Goal: Navigation & Orientation: Understand site structure

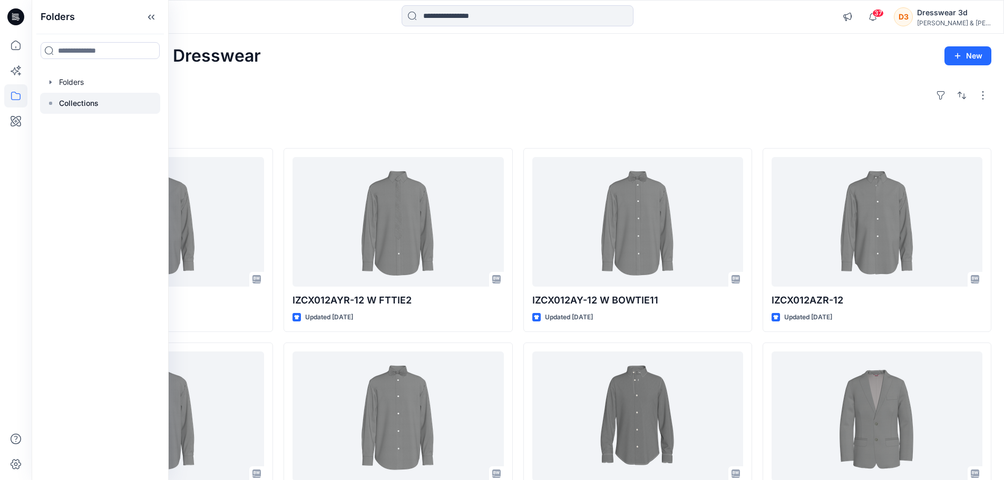
click at [59, 107] on p "Collections" at bounding box center [79, 103] width 40 height 13
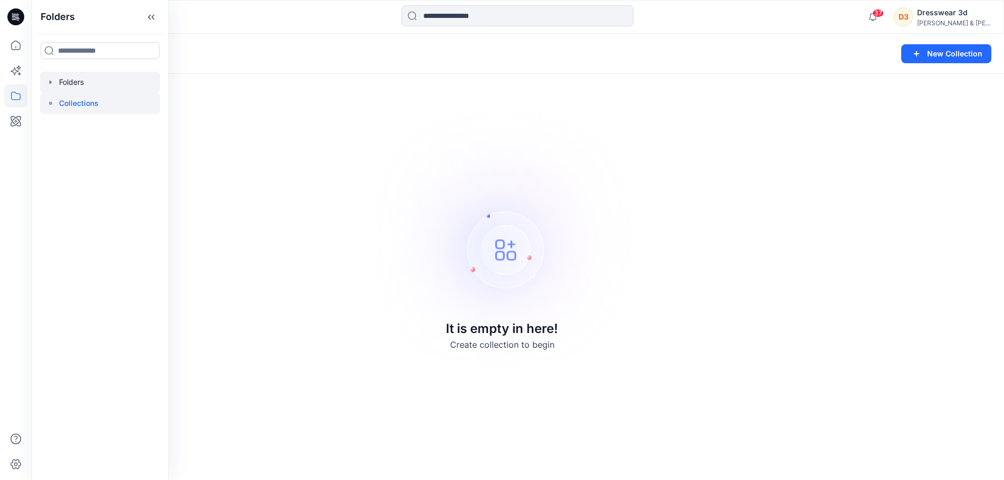
click at [69, 85] on div at bounding box center [100, 82] width 120 height 21
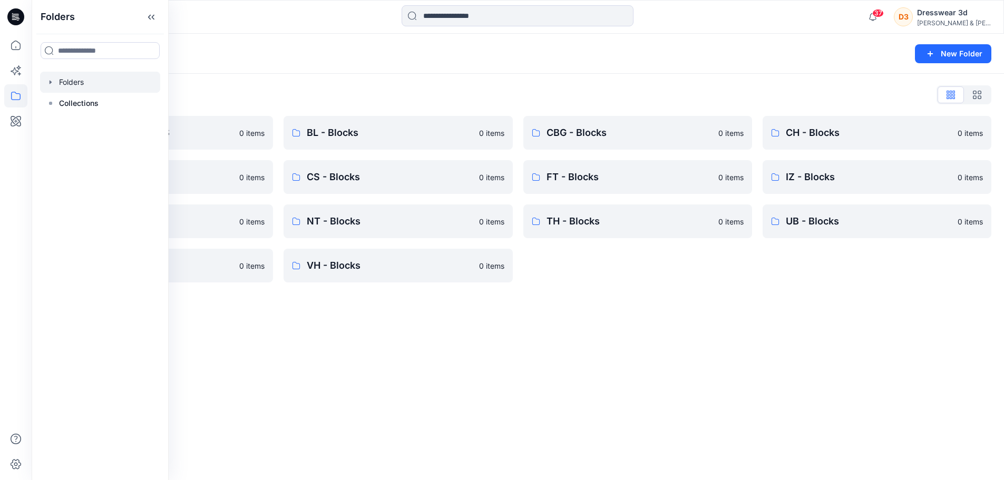
drag, startPoint x: 453, startPoint y: 365, endPoint x: 450, endPoint y: 357, distance: 8.8
click at [452, 365] on div "Folders New Folder Folders List *DESIGN APPROVALS 0 items CK - Blocks 0 items I…" at bounding box center [518, 257] width 972 height 446
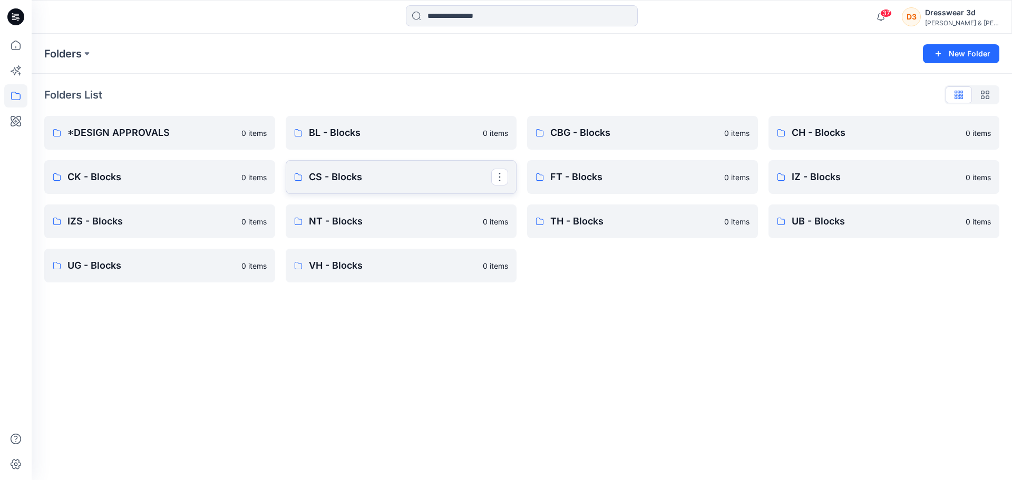
click at [335, 182] on p "CS - Blocks" at bounding box center [400, 177] width 182 height 15
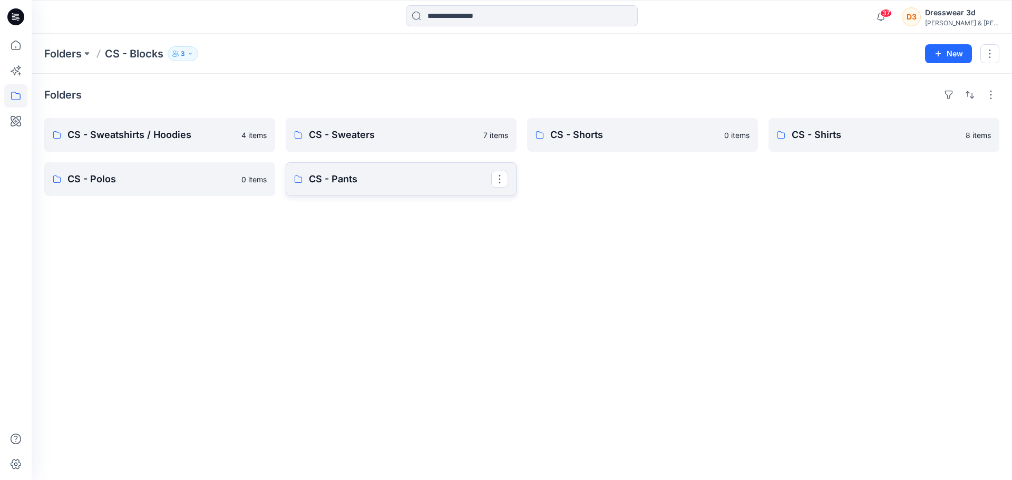
click at [342, 182] on p "CS - Pants" at bounding box center [400, 179] width 182 height 15
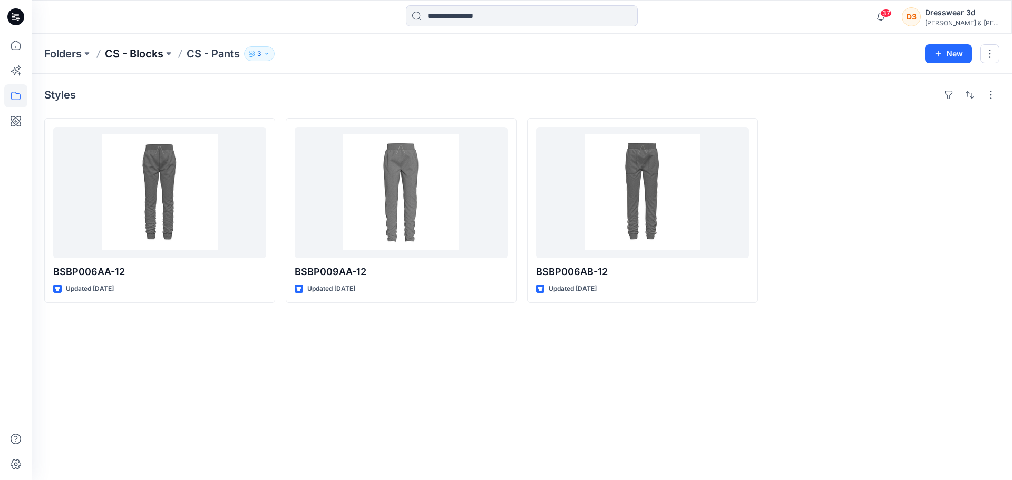
click at [150, 51] on p "CS - Blocks" at bounding box center [134, 53] width 58 height 15
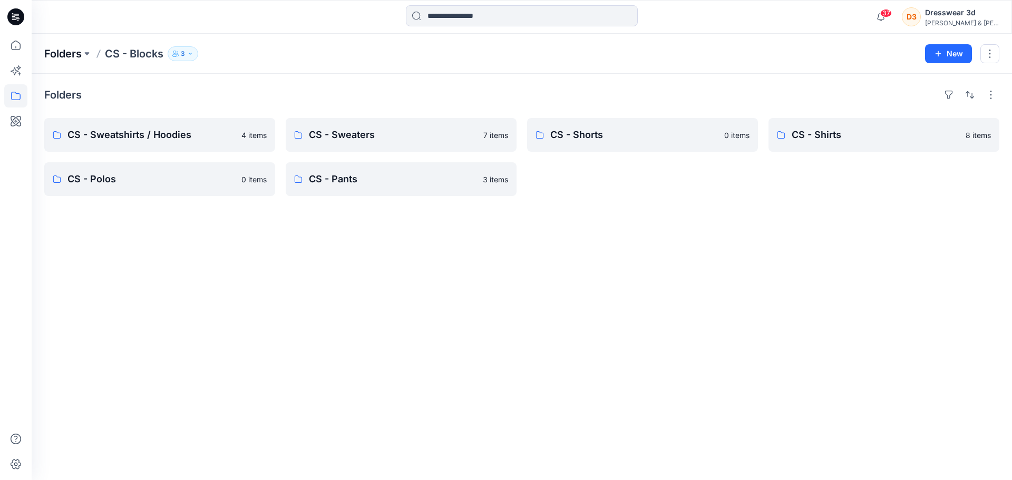
click at [75, 56] on p "Folders" at bounding box center [62, 53] width 37 height 15
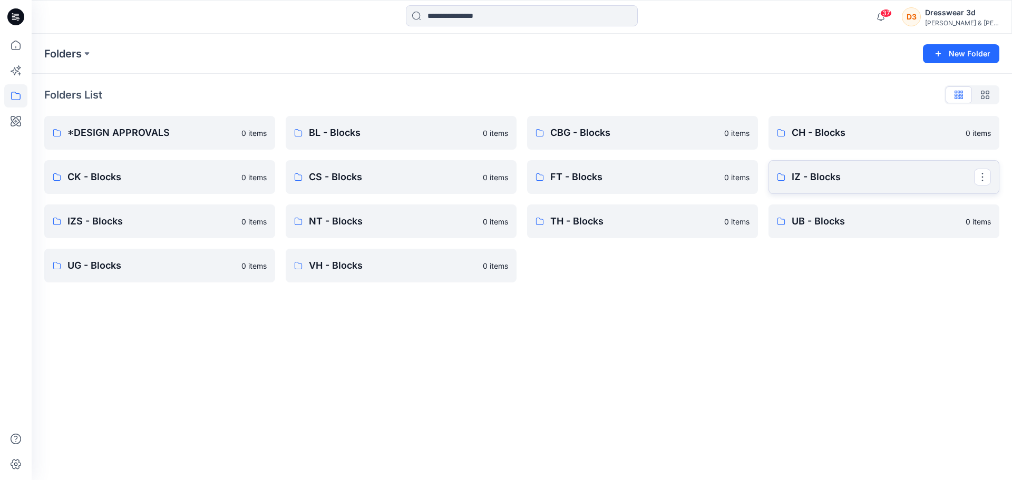
click at [807, 175] on p "IZ - Blocks" at bounding box center [882, 177] width 182 height 15
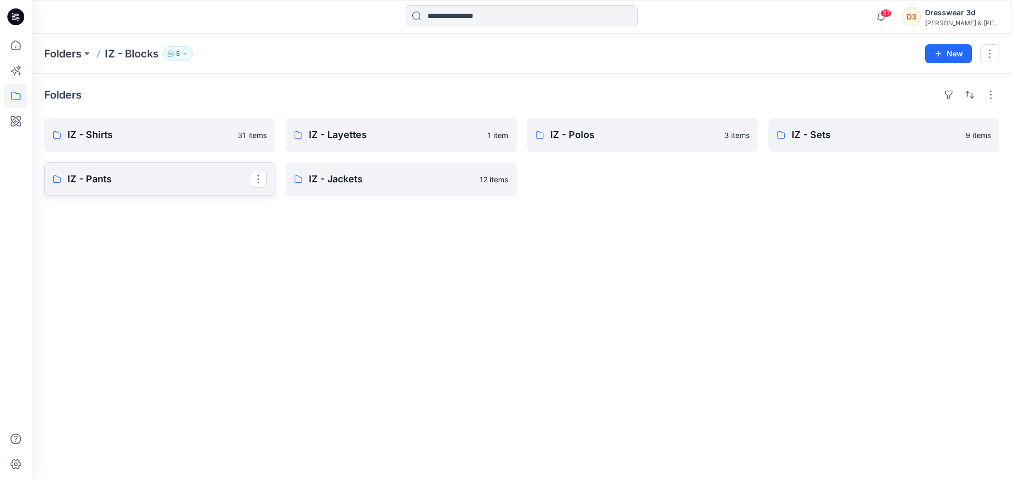
click at [153, 188] on link "IZ - Pants" at bounding box center [159, 179] width 231 height 34
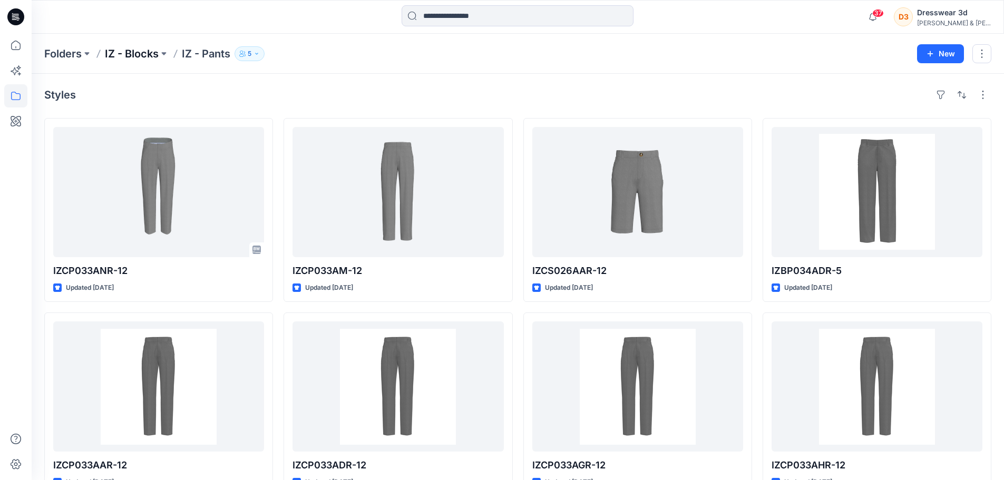
click at [136, 48] on p "IZ - Blocks" at bounding box center [132, 53] width 54 height 15
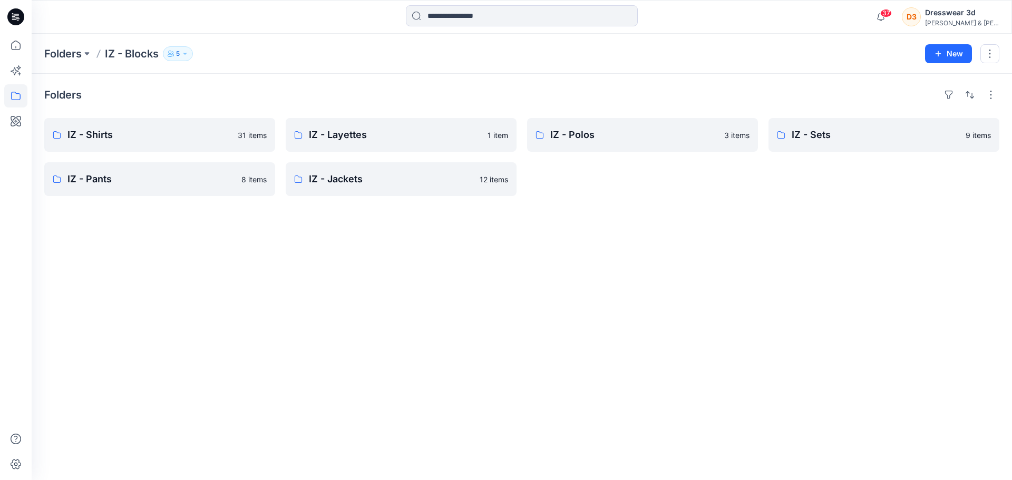
click at [345, 415] on div "Folders IZ - Shirts 31 items IZ - Pants 8 items IZ - Layettes 1 item IZ - Jacke…" at bounding box center [522, 277] width 980 height 406
click at [70, 50] on p "Folders" at bounding box center [62, 53] width 37 height 15
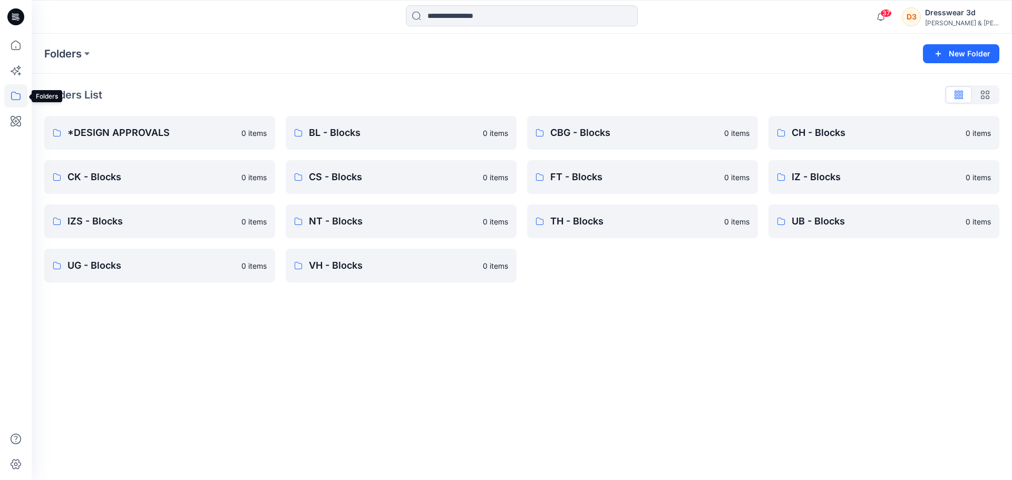
click at [8, 95] on icon at bounding box center [15, 95] width 23 height 23
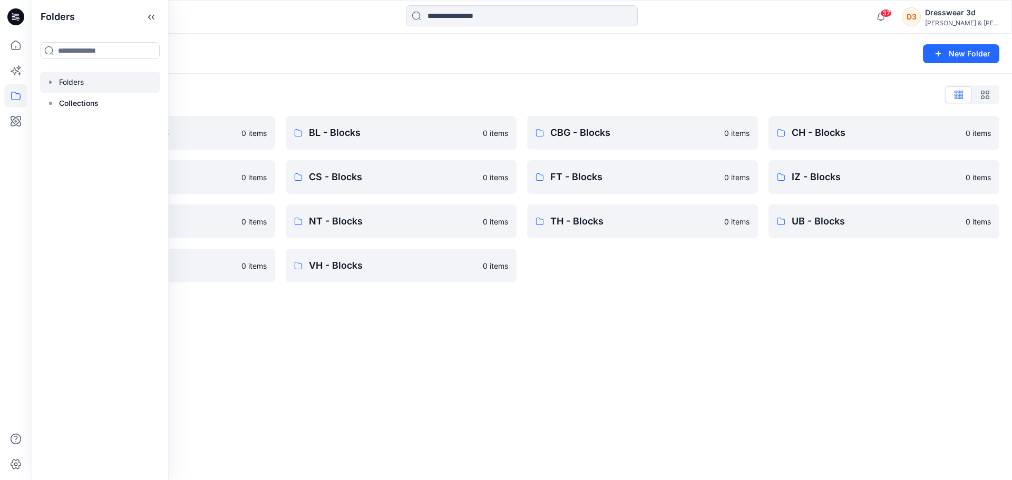
click at [8, 95] on icon at bounding box center [15, 95] width 23 height 23
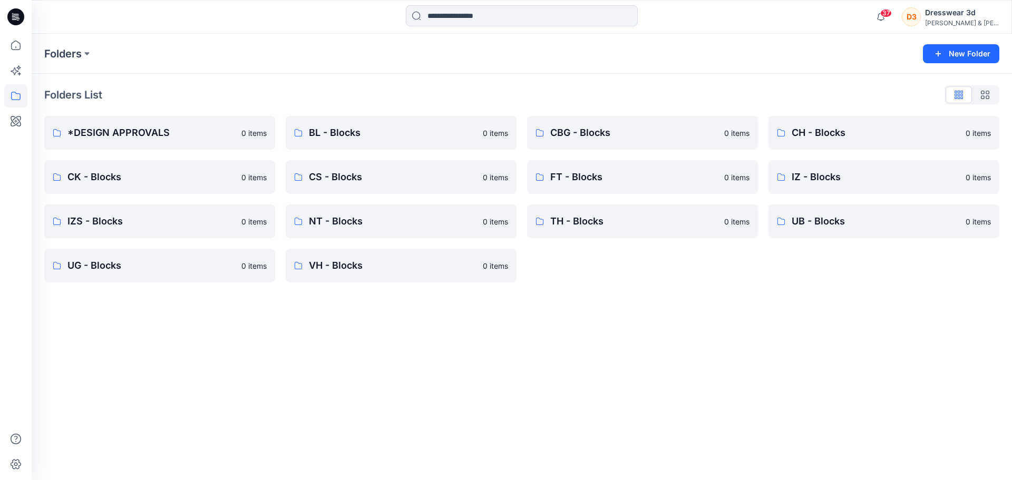
click at [8, 95] on icon at bounding box center [15, 95] width 23 height 23
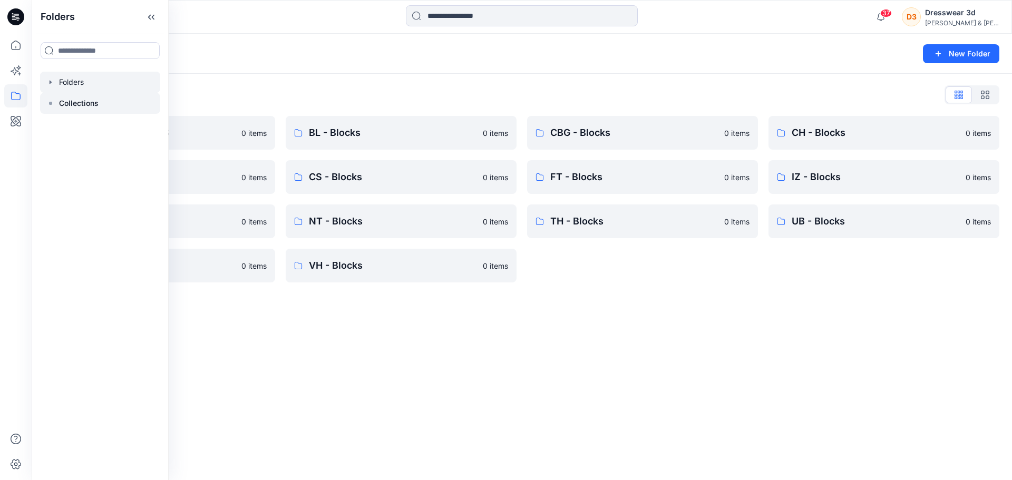
click at [64, 101] on p "Collections" at bounding box center [79, 103] width 40 height 13
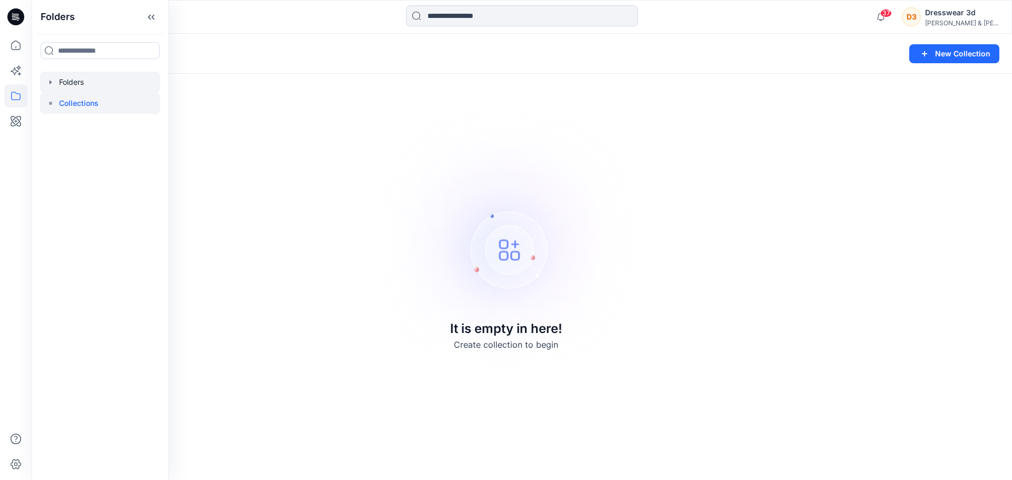
click at [64, 77] on div at bounding box center [100, 82] width 120 height 21
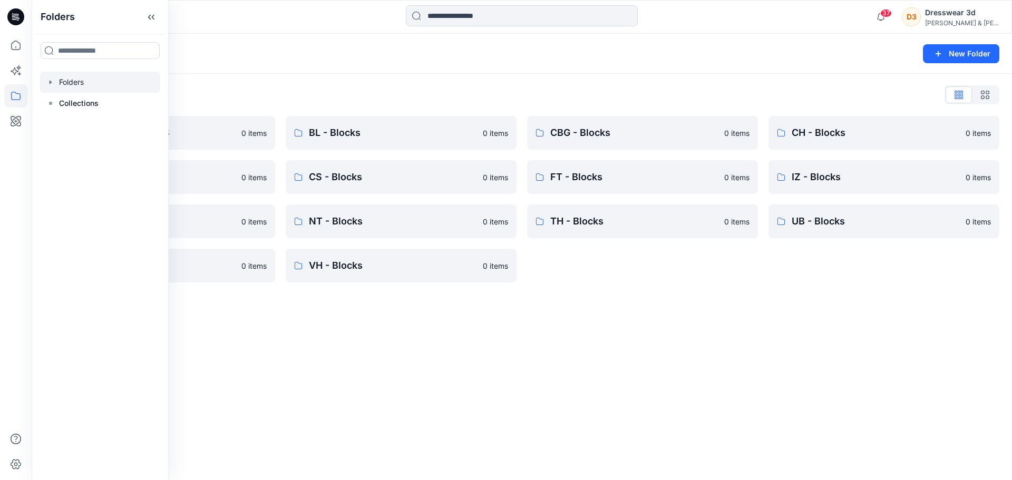
click at [664, 310] on div "Folders New Folder Folders List *DESIGN APPROVALS 0 items CK - Blocks 0 items I…" at bounding box center [522, 257] width 980 height 446
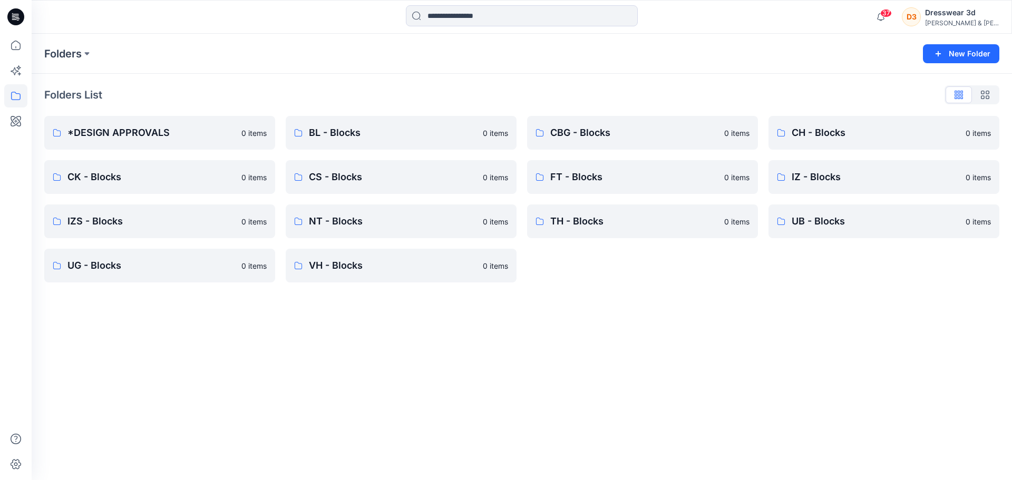
drag, startPoint x: 630, startPoint y: 335, endPoint x: 577, endPoint y: 233, distance: 114.5
click at [630, 334] on div "Folders New Folder Folders List *DESIGN APPROVALS 0 items CK - Blocks 0 items I…" at bounding box center [522, 257] width 980 height 446
click at [677, 354] on div "Folders New Folder Folders List *DESIGN APPROVALS 0 items CK - Blocks 0 items I…" at bounding box center [522, 257] width 980 height 446
click at [897, 356] on div "Folders New Folder Folders List *DESIGN APPROVALS 0 items CK - Blocks 0 items I…" at bounding box center [522, 257] width 980 height 446
drag, startPoint x: 787, startPoint y: 400, endPoint x: 708, endPoint y: 388, distance: 79.4
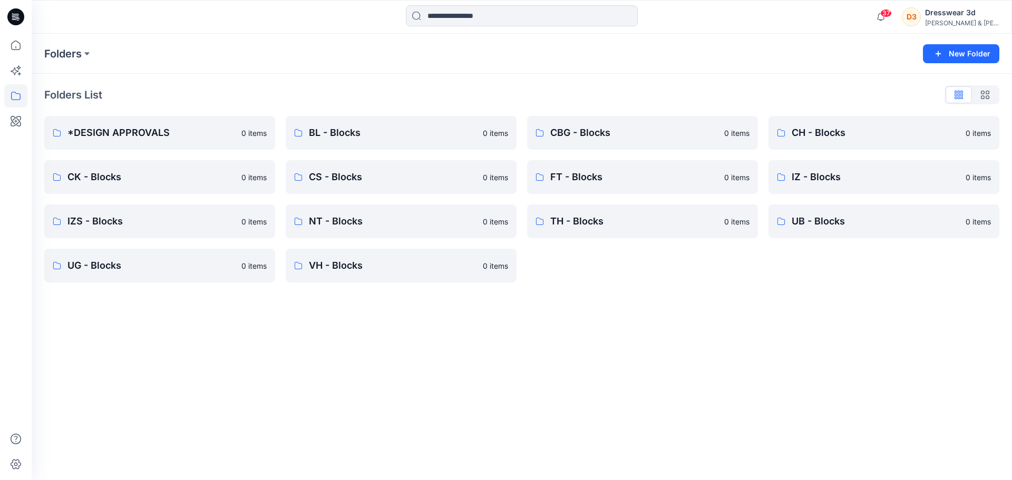
click at [783, 400] on div "Folders New Folder Folders List *DESIGN APPROVALS 0 items CK - Blocks 0 items I…" at bounding box center [522, 257] width 980 height 446
drag, startPoint x: 453, startPoint y: 328, endPoint x: 433, endPoint y: 320, distance: 21.5
click at [447, 325] on div "Folders New Folder Folders List *DESIGN APPROVALS 0 items CK - Blocks 0 items I…" at bounding box center [522, 257] width 980 height 446
drag, startPoint x: 420, startPoint y: 339, endPoint x: 865, endPoint y: 408, distance: 450.5
click at [430, 339] on div "Folders New Folder Folders List *DESIGN APPROVALS 0 items CK - Blocks 0 items I…" at bounding box center [522, 257] width 980 height 446
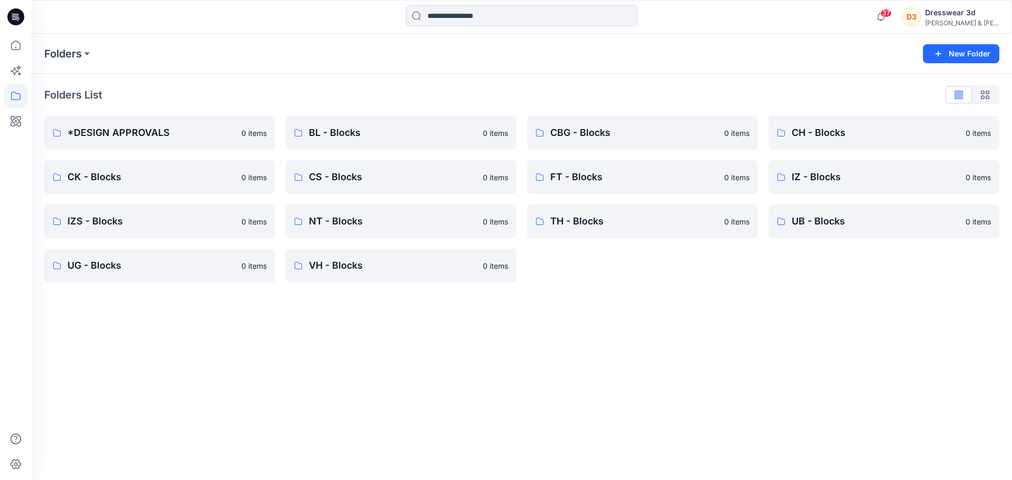
click at [880, 350] on div "Folders New Folder Folders List *DESIGN APPROVALS 0 items CK - Blocks 0 items I…" at bounding box center [522, 257] width 980 height 446
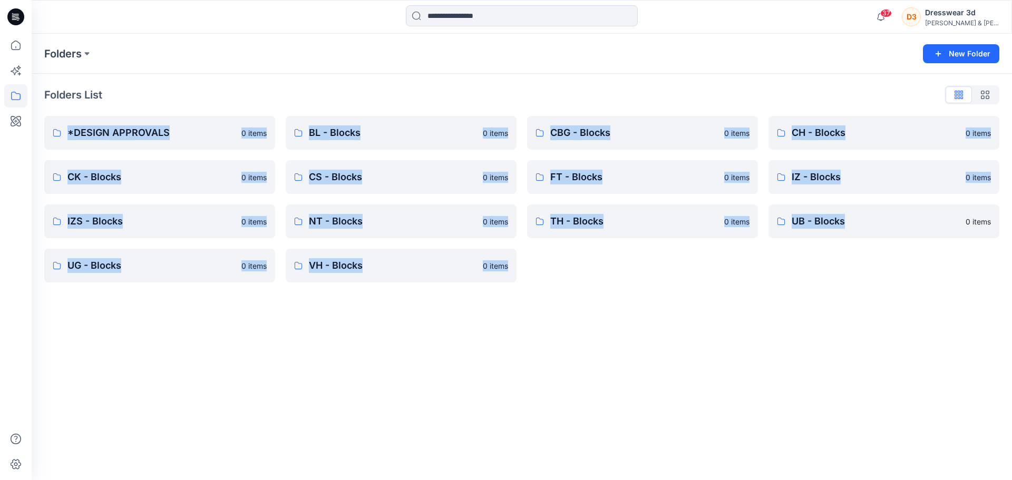
drag, startPoint x: 962, startPoint y: 377, endPoint x: 151, endPoint y: 83, distance: 862.2
click at [151, 83] on div "Folders New Folder Folders List *DESIGN APPROVALS 0 items CK - Blocks 0 items I…" at bounding box center [522, 257] width 980 height 446
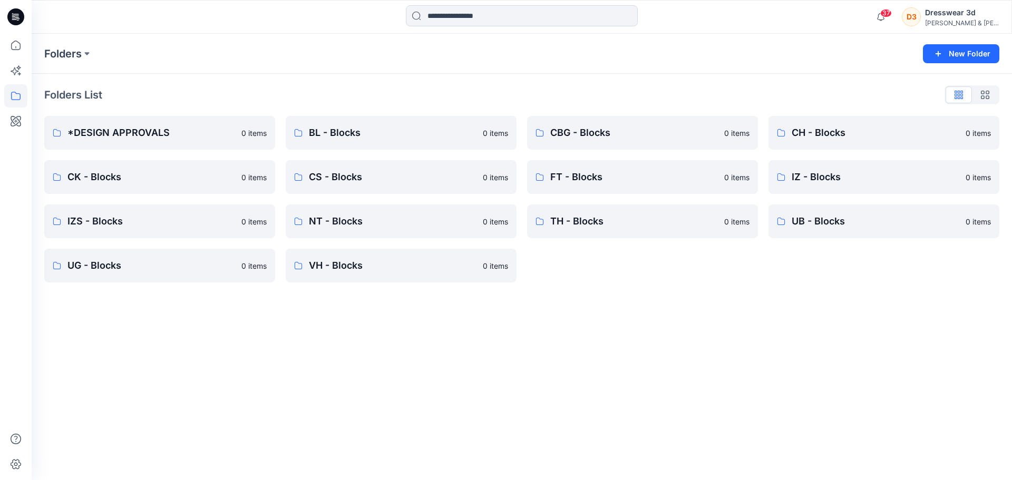
click at [148, 66] on div "Folders New Folder" at bounding box center [522, 54] width 980 height 40
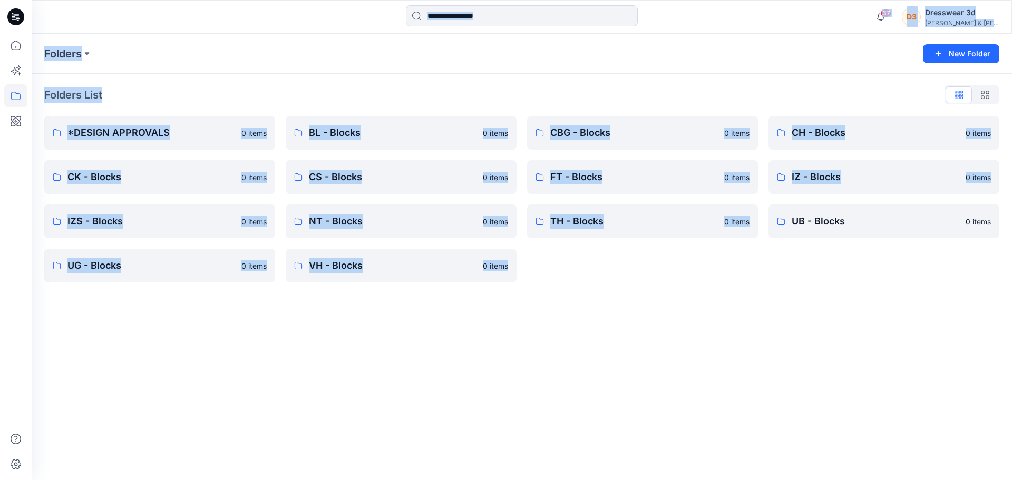
drag, startPoint x: 79, startPoint y: 19, endPoint x: 764, endPoint y: 366, distance: 767.9
click at [764, 366] on div "37 Notifications [PERSON_NAME] shared IZCX012AZ-12 W BOWTIE11 in IZ - Shirts (U…" at bounding box center [506, 240] width 1012 height 480
click at [763, 363] on div "Folders New Folder Folders List *DESIGN APPROVALS 0 items CK - Blocks 0 items I…" at bounding box center [522, 257] width 980 height 446
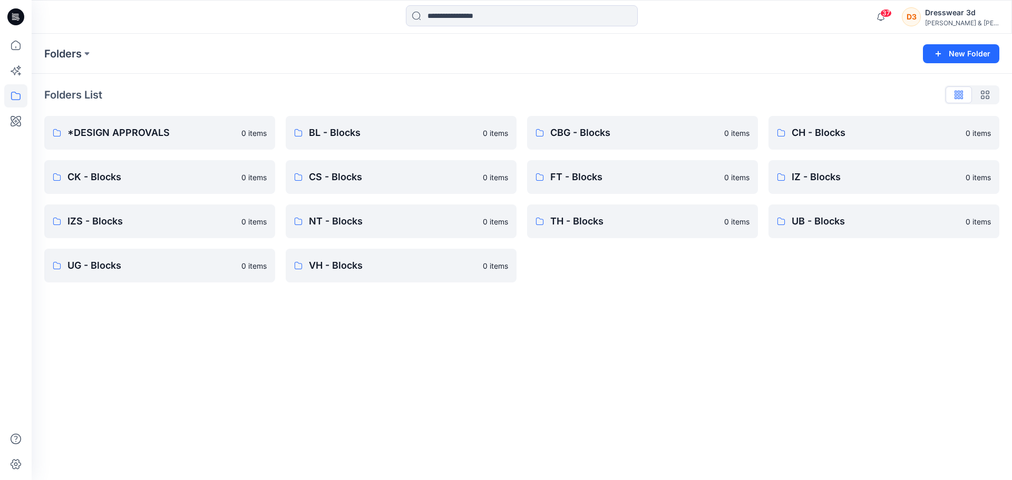
click at [719, 356] on div "Folders New Folder Folders List *DESIGN APPROVALS 0 items CK - Blocks 0 items I…" at bounding box center [522, 257] width 980 height 446
click at [697, 346] on div "Folders New Folder Folders List *DESIGN APPROVALS 0 items CK - Blocks 0 items I…" at bounding box center [522, 257] width 980 height 446
